Goal: Find specific page/section: Find specific page/section

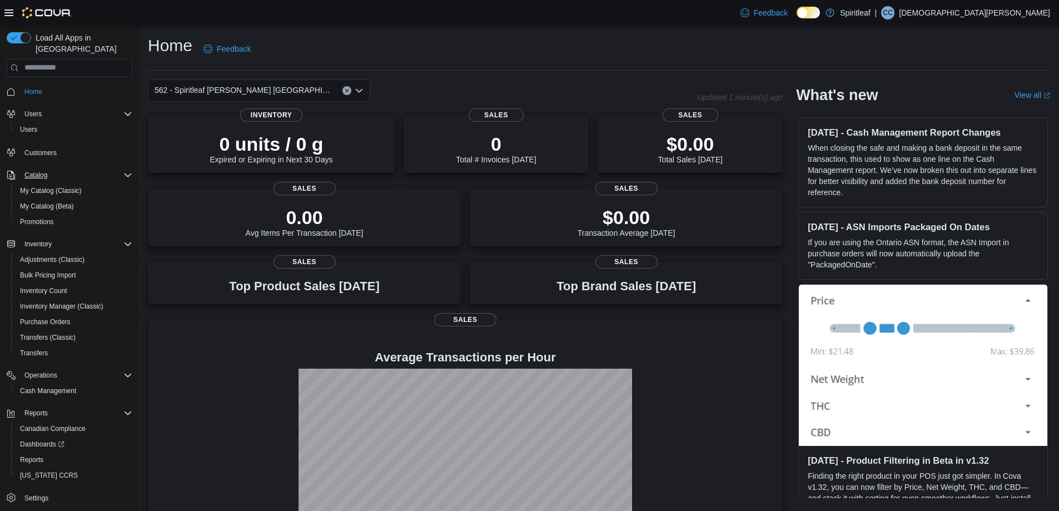
click at [125, 171] on icon "Complex example" at bounding box center [127, 175] width 9 height 9
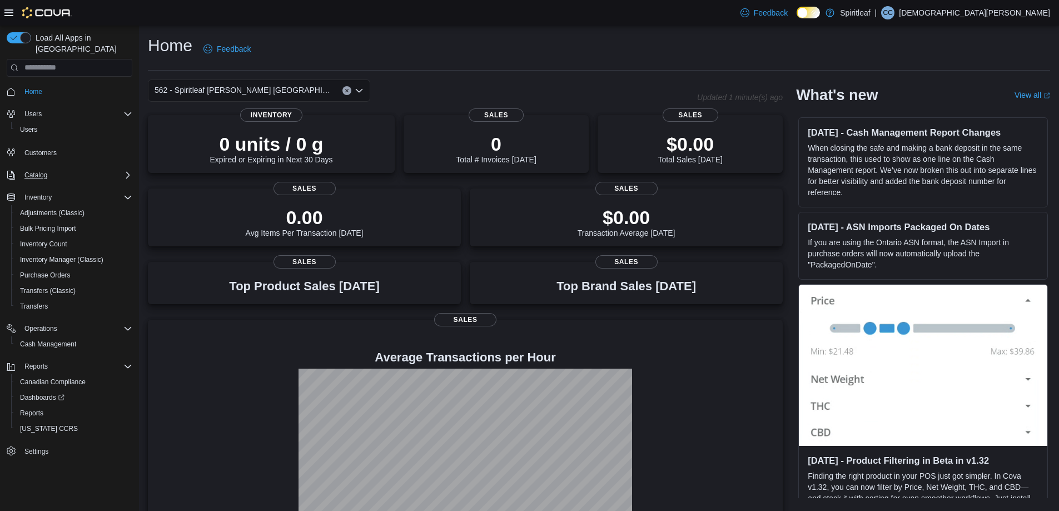
click at [125, 171] on icon "Complex example" at bounding box center [127, 175] width 9 height 9
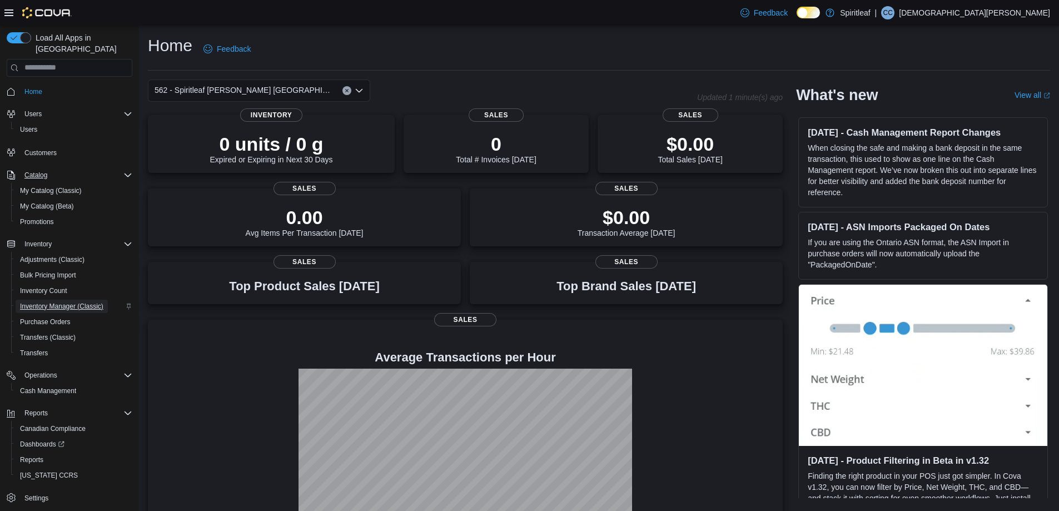
click at [64, 302] on span "Inventory Manager (Classic)" at bounding box center [61, 306] width 83 height 9
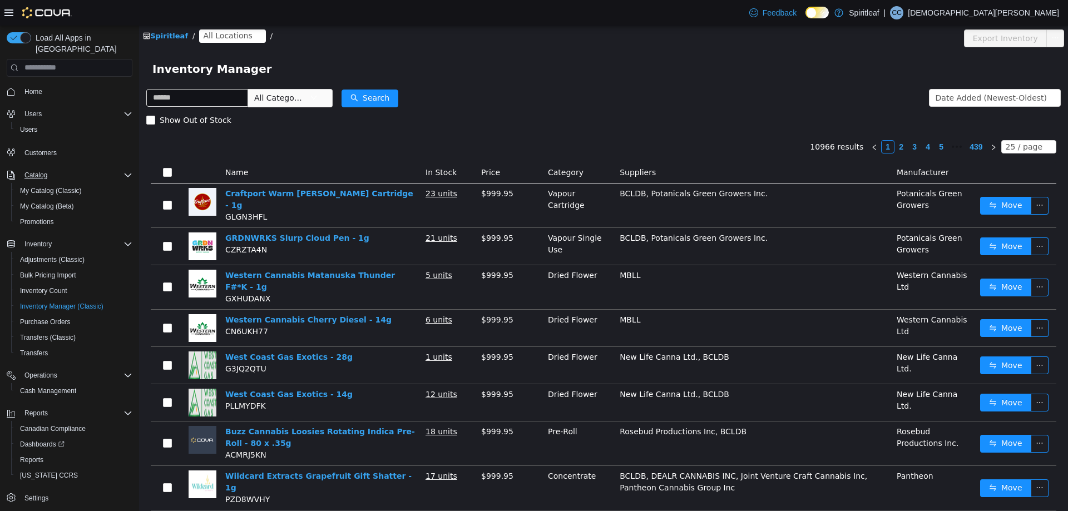
click at [215, 36] on span "All Locations" at bounding box center [227, 35] width 49 height 12
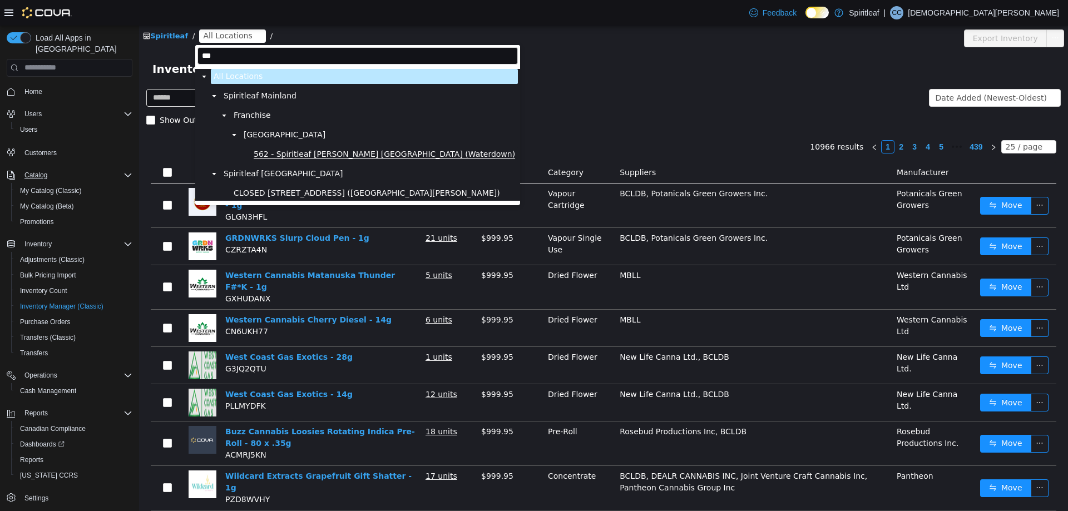
type input "***"
click at [331, 153] on span "562 - Spiritleaf [PERSON_NAME] [GEOGRAPHIC_DATA] (Waterdown)" at bounding box center [384, 153] width 261 height 9
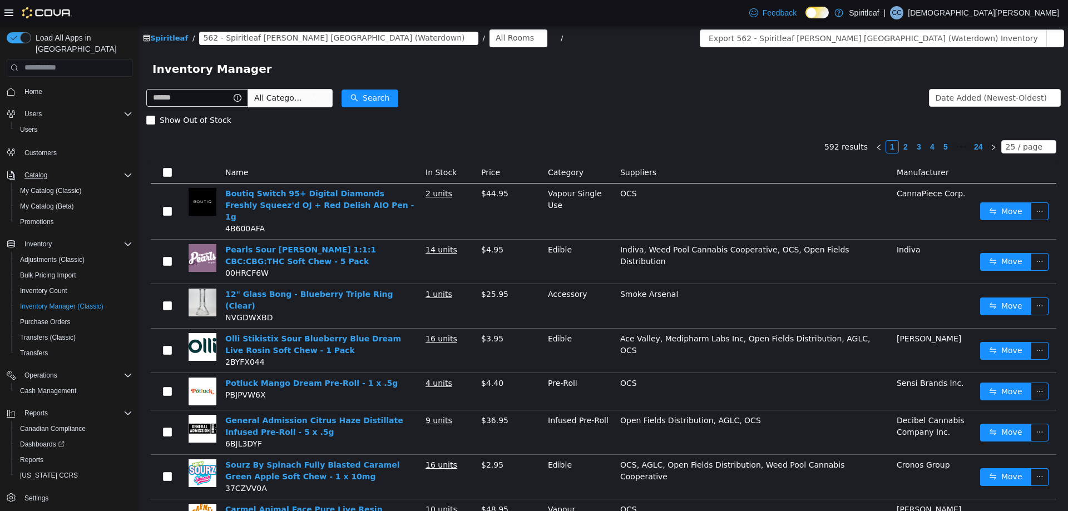
click at [257, 40] on span "562 - Spiritleaf [PERSON_NAME] [GEOGRAPHIC_DATA] (Waterdown)" at bounding box center [333, 37] width 261 height 12
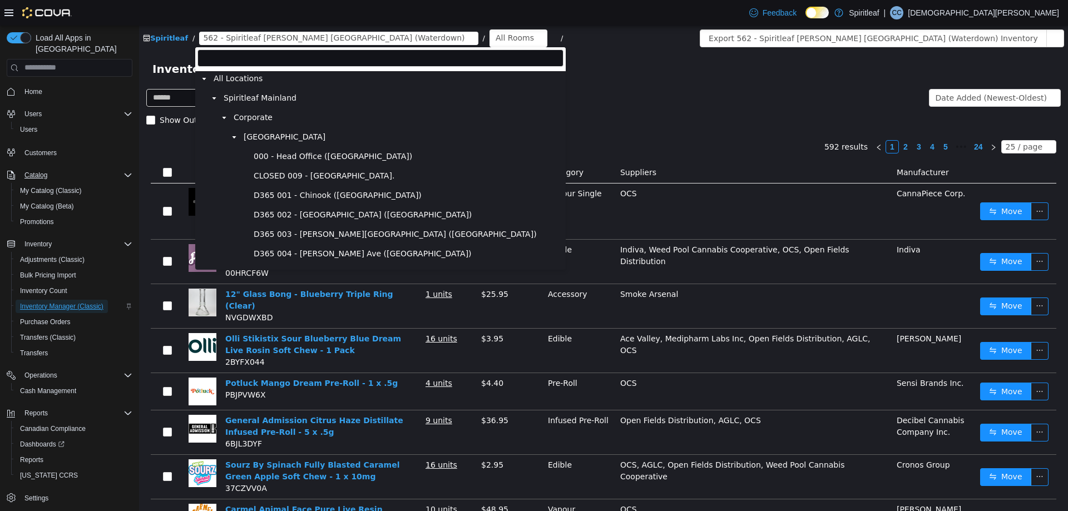
click at [60, 300] on span "Inventory Manager (Classic)" at bounding box center [61, 306] width 83 height 13
click at [61, 286] on span "Inventory Count" at bounding box center [43, 290] width 47 height 9
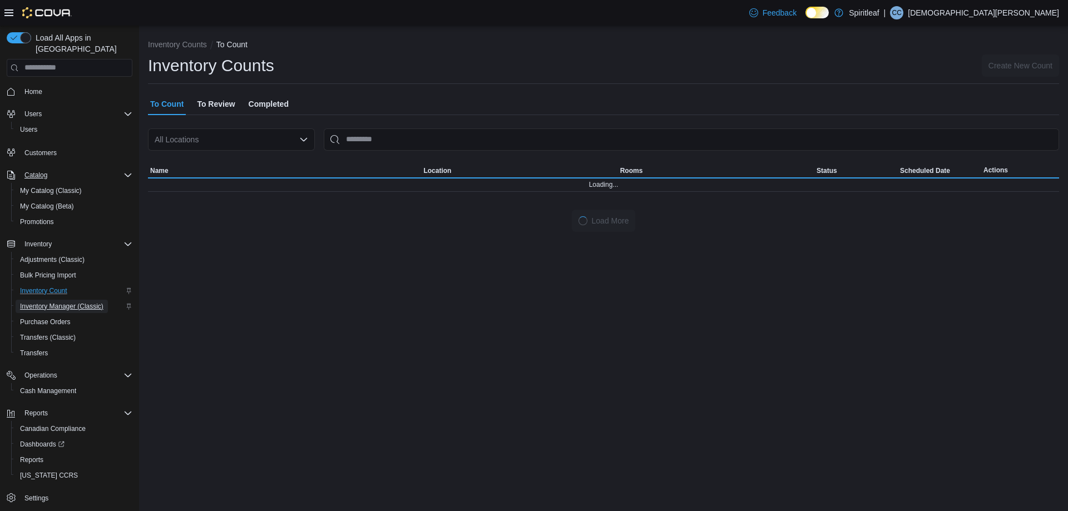
click at [68, 302] on span "Inventory Manager (Classic)" at bounding box center [61, 306] width 83 height 9
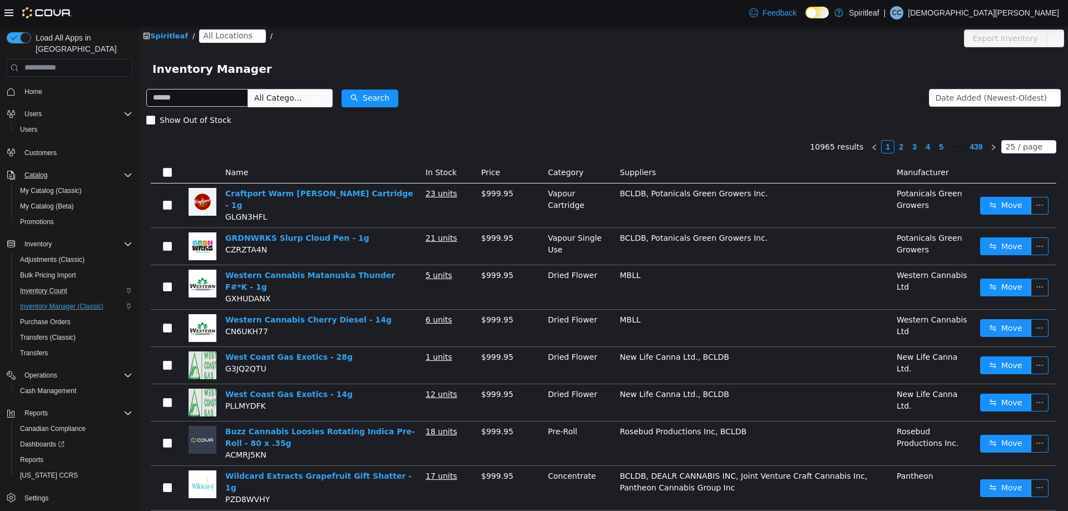
click at [214, 38] on span "All Locations" at bounding box center [227, 35] width 49 height 12
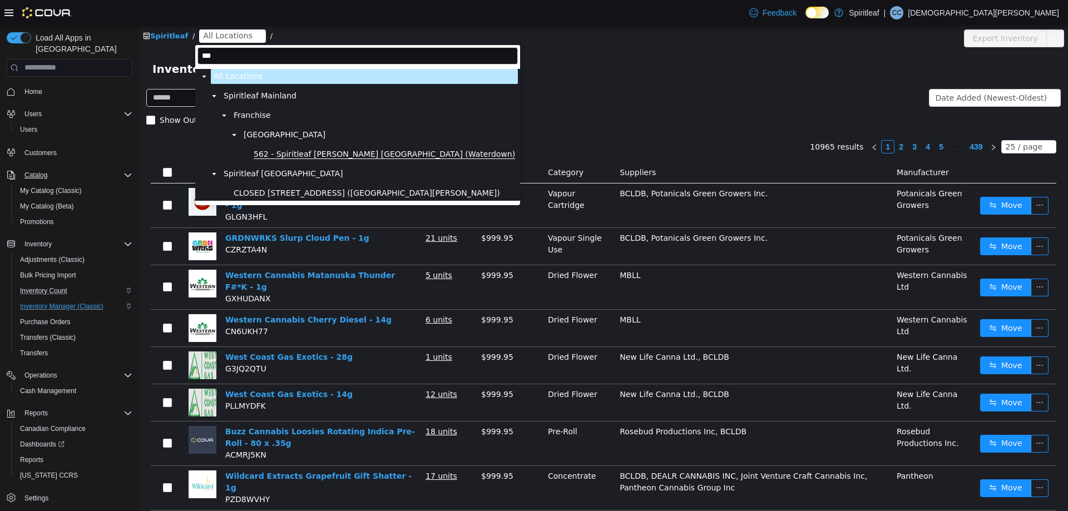
type input "***"
click at [298, 152] on span "562 - Spiritleaf [PERSON_NAME] [GEOGRAPHIC_DATA] (Waterdown)" at bounding box center [384, 153] width 261 height 9
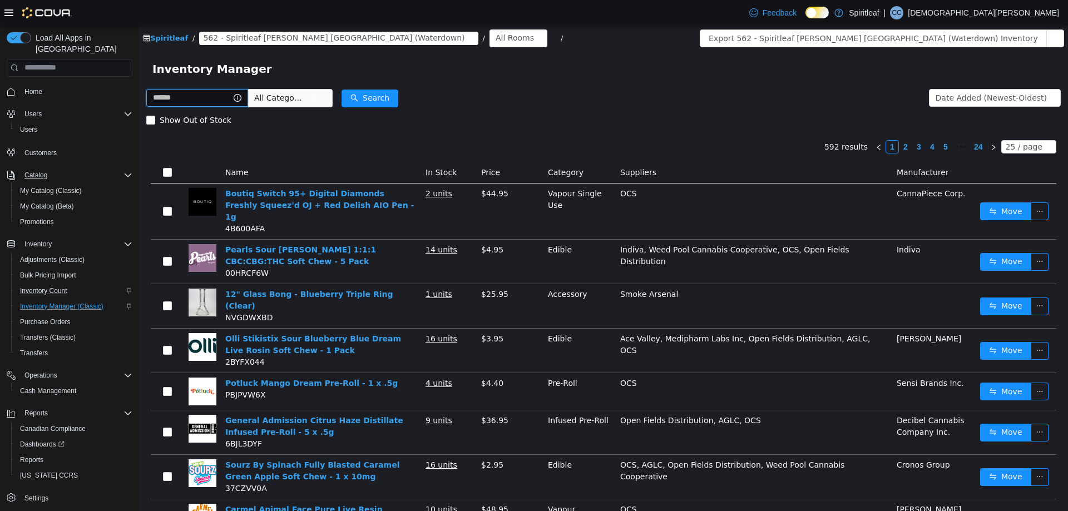
click at [156, 98] on input "text" at bounding box center [197, 97] width 102 height 18
click at [1014, 58] on li "Front Room" at bounding box center [1020, 60] width 86 height 18
